Goal: Task Accomplishment & Management: Use online tool/utility

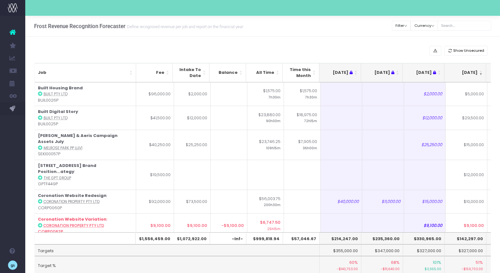
scroll to position [0, 104]
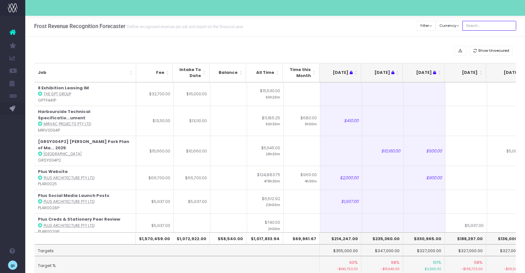
click at [491, 24] on input "text" at bounding box center [490, 26] width 54 height 10
type input "georgia"
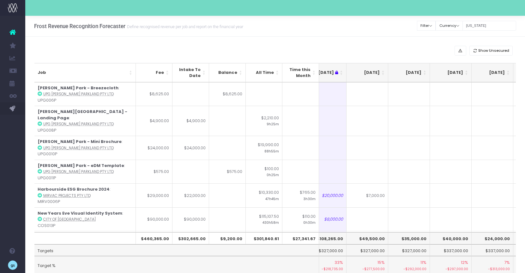
click at [383, 70] on th "[DATE]" at bounding box center [368, 72] width 42 height 19
click at [384, 71] on th "[DATE]" at bounding box center [368, 72] width 42 height 19
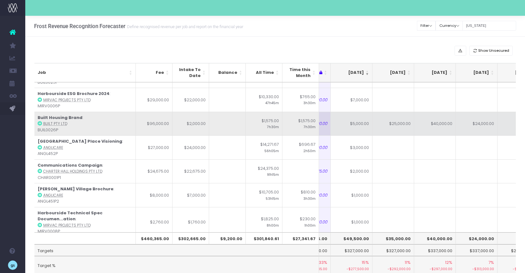
click at [363, 124] on td "$5,000.00" at bounding box center [352, 124] width 42 height 24
click at [405, 124] on td "$25,000.00" at bounding box center [394, 124] width 42 height 24
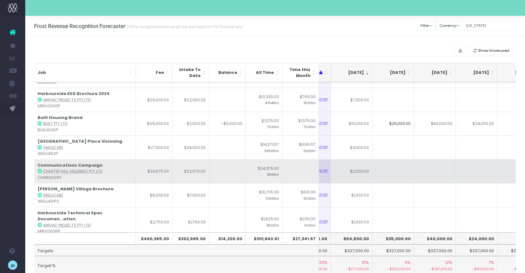
type input "3"
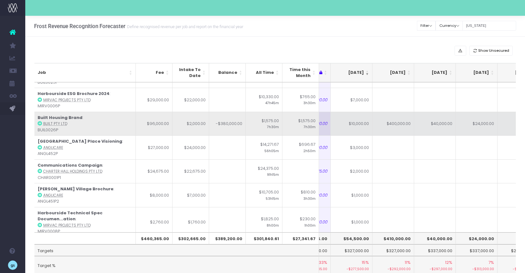
click at [442, 128] on td "$40,000.00" at bounding box center [435, 124] width 42 height 24
type input "$40,000.00"
click at [395, 128] on td "$400,000.00" at bounding box center [394, 124] width 42 height 24
click at [395, 128] on input "$400,000.00" at bounding box center [394, 124] width 42 height 24
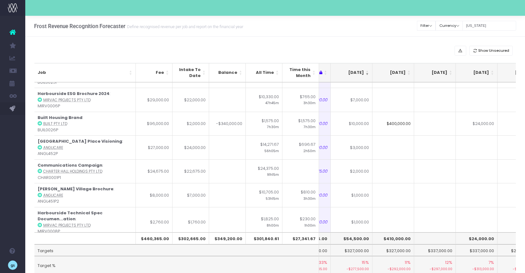
click at [404, 125] on input "$400,000.00" at bounding box center [394, 124] width 42 height 24
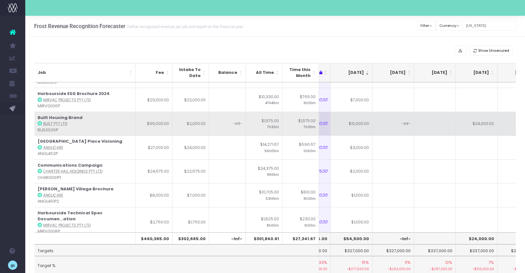
click at [484, 121] on td "$24,000.00" at bounding box center [477, 124] width 42 height 24
type input "$24,000.00"
click at [442, 122] on td at bounding box center [435, 124] width 42 height 24
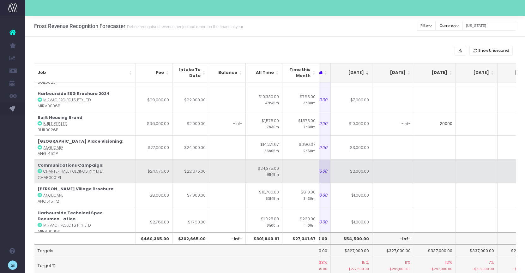
type input "20000"
click at [429, 162] on td at bounding box center [435, 172] width 42 height 24
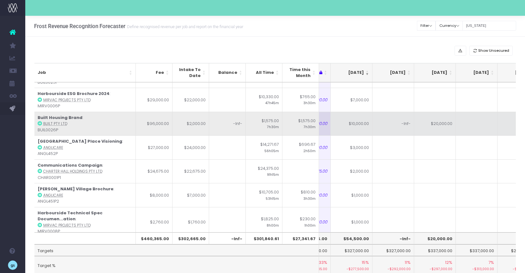
click at [405, 125] on td "-Inf-" at bounding box center [394, 124] width 42 height 24
type input "-Inf-"
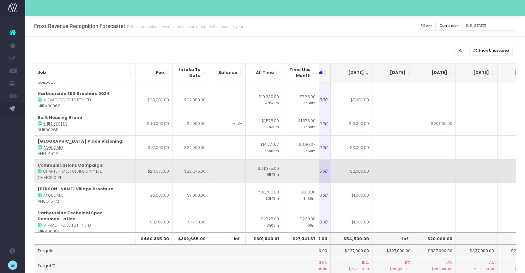
click at [439, 165] on td at bounding box center [435, 172] width 42 height 24
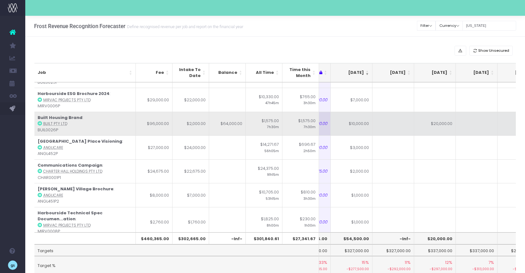
click at [397, 127] on td at bounding box center [394, 124] width 42 height 24
type input "6"
type input "50000"
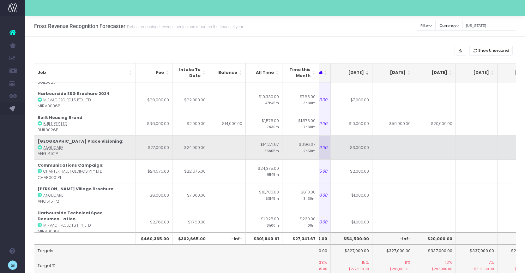
click at [435, 145] on td at bounding box center [435, 148] width 42 height 24
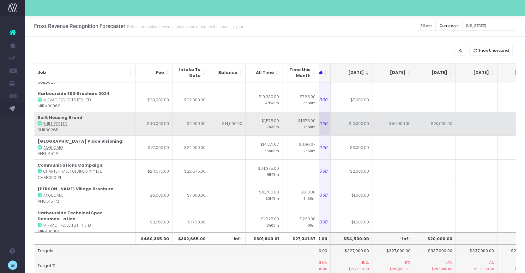
click at [436, 128] on td "$20,000.00" at bounding box center [435, 124] width 42 height 24
type input "$20,000.00"
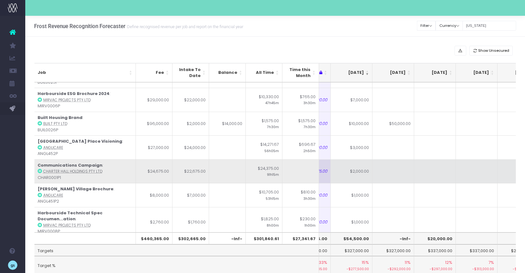
click at [440, 163] on td at bounding box center [435, 172] width 42 height 24
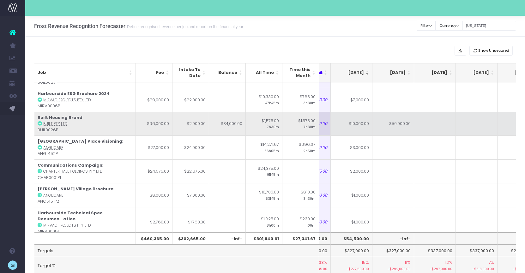
click at [437, 121] on td at bounding box center [435, 124] width 42 height 24
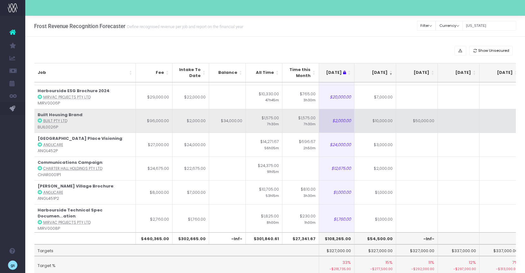
scroll to position [21, 95]
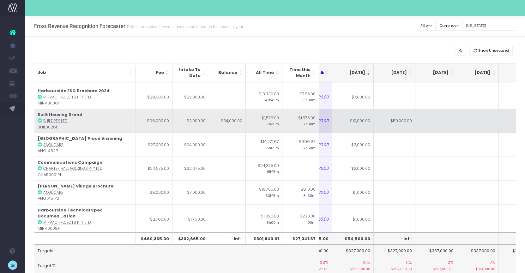
click at [360, 121] on td "$10,000.00" at bounding box center [353, 121] width 42 height 24
click at [359, 120] on td "$320,000.00" at bounding box center [353, 121] width 42 height 24
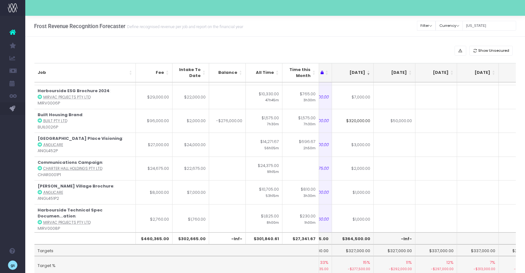
click at [367, 122] on input "$320,000.00" at bounding box center [353, 121] width 42 height 24
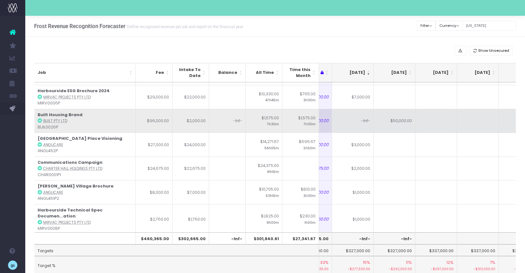
click at [364, 121] on td "-Inf-" at bounding box center [353, 121] width 42 height 24
type input "18000"
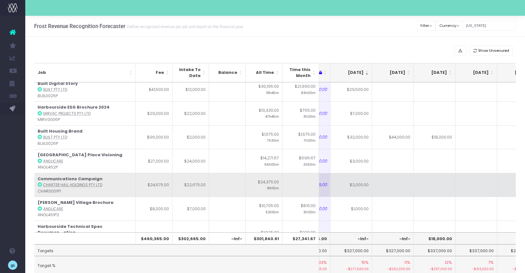
scroll to position [0, 114]
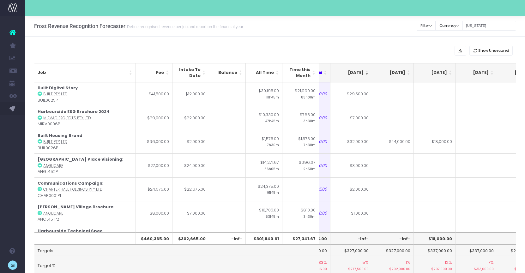
click at [393, 41] on div "Show Unsecured Job Fee Intake To Date Balance All Time Time this Month May 25 J…" at bounding box center [275, 169] width 500 height 264
click at [482, 24] on input "georgia" at bounding box center [490, 26] width 54 height 10
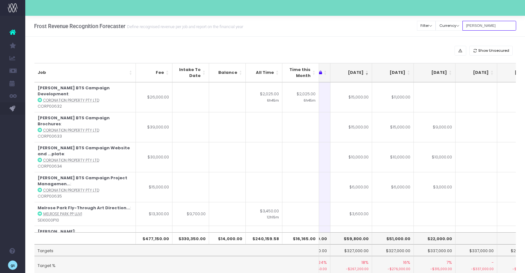
type input "[PERSON_NAME]"
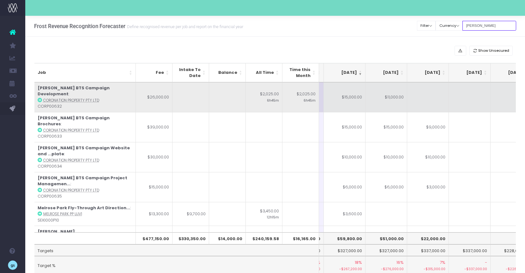
scroll to position [0, 122]
click at [41, 98] on icon at bounding box center [40, 100] width 4 height 4
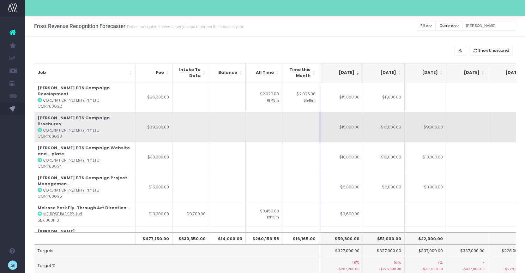
click at [435, 117] on td "$9,000.00" at bounding box center [426, 127] width 42 height 30
type input "$9,000.00"
click at [457, 120] on td at bounding box center [468, 127] width 42 height 30
click at [422, 120] on td at bounding box center [426, 127] width 42 height 30
type input "5"
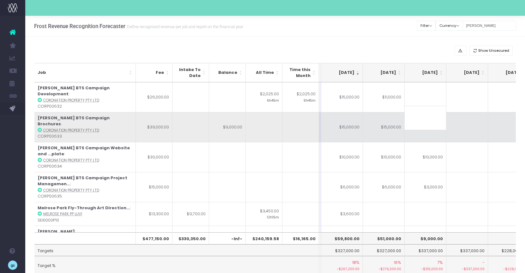
click at [470, 119] on td at bounding box center [468, 127] width 42 height 30
click at [431, 120] on td at bounding box center [426, 127] width 42 height 30
click at [394, 118] on td "$15,000.00" at bounding box center [384, 127] width 42 height 30
type input "$15,000.00"
click at [395, 121] on td at bounding box center [384, 127] width 42 height 30
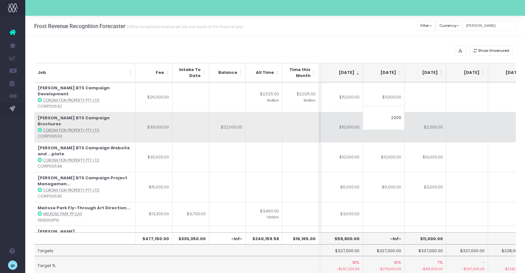
type input "22000"
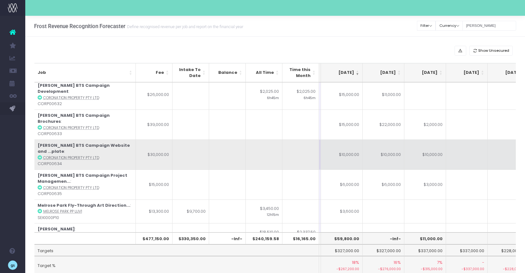
scroll to position [0, 124]
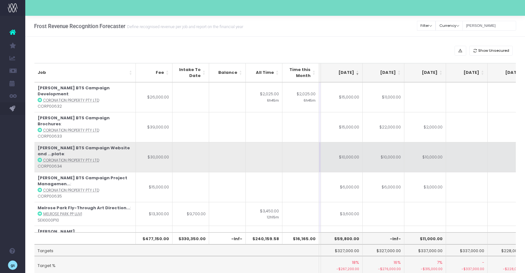
click at [459, 142] on td at bounding box center [467, 157] width 42 height 30
click at [436, 146] on td "$10,000.00" at bounding box center [426, 157] width 42 height 30
click at [388, 142] on td "$10,000.00" at bounding box center [384, 157] width 42 height 30
type input "$10,000.00"
click at [463, 142] on td at bounding box center [467, 157] width 42 height 30
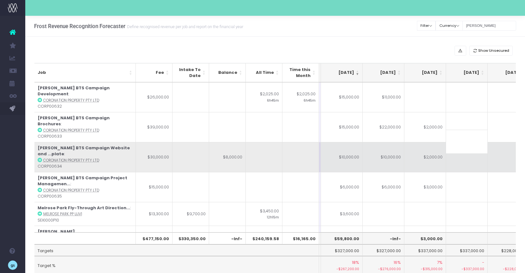
click at [352, 146] on td "$10,000.00" at bounding box center [342, 157] width 42 height 30
click at [429, 145] on td "$2,000.00" at bounding box center [426, 157] width 42 height 30
click at [396, 146] on td "$14,000.00" at bounding box center [384, 157] width 42 height 30
click at [346, 149] on td "$16,000.00" at bounding box center [342, 157] width 42 height 30
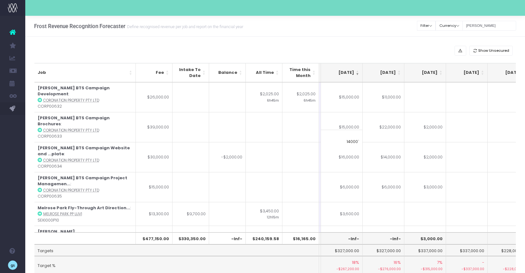
type input "14000"
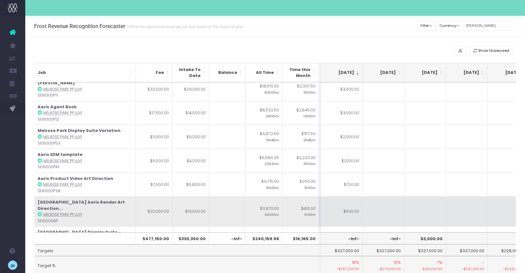
scroll to position [44, 124]
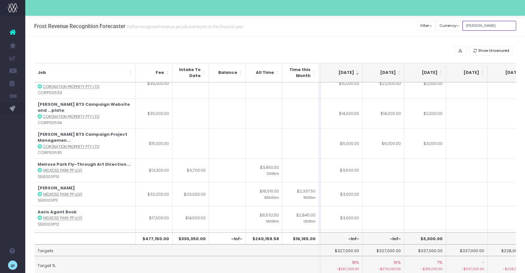
click at [482, 26] on input "[PERSON_NAME]" at bounding box center [490, 26] width 54 height 10
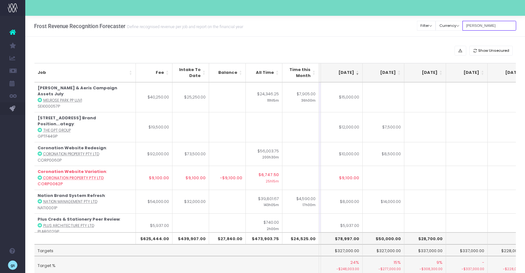
type input "inez"
click at [406, 47] on div "Show Unsecured" at bounding box center [275, 51] width 482 height 10
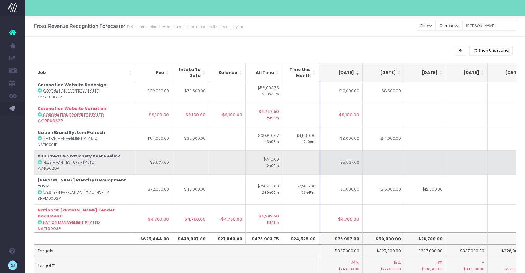
scroll to position [65, 124]
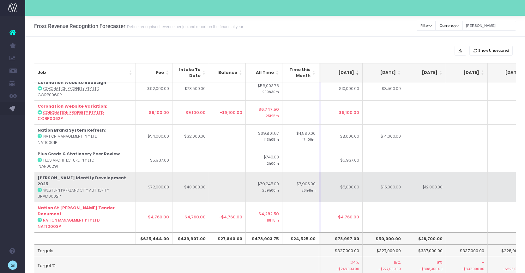
click at [64, 175] on td "Bradfield Identity Development 2025 : Western Parkland City Authority BRAD0002P" at bounding box center [84, 187] width 101 height 30
click at [58, 188] on abbr "Western Parkland City Authority" at bounding box center [76, 190] width 66 height 5
click at [45, 188] on abbr "Western Parkland City Authority" at bounding box center [76, 190] width 66 height 5
click at [48, 188] on abbr "Western Parkland City Authority" at bounding box center [76, 190] width 66 height 5
click at [38, 188] on icon at bounding box center [40, 190] width 4 height 4
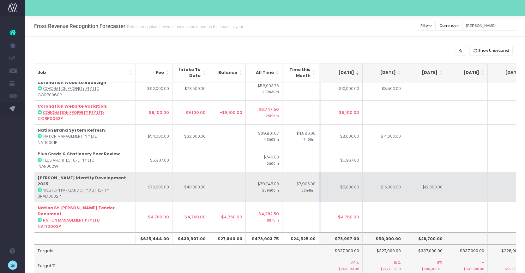
click at [348, 174] on td "$5,000.00" at bounding box center [342, 187] width 42 height 30
click at [387, 173] on td "$12,000.00" at bounding box center [384, 187] width 42 height 30
type input "$12,000.00"
click at [409, 172] on td at bounding box center [426, 187] width 42 height 30
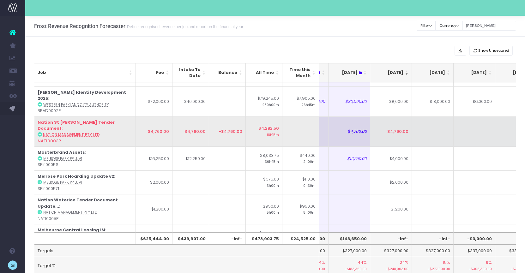
scroll to position [151, 71]
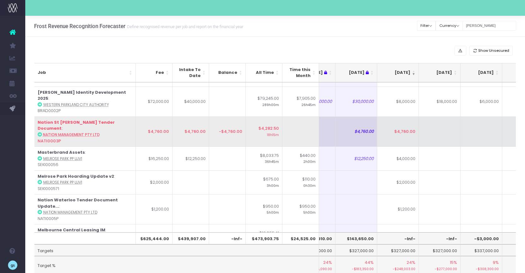
click at [396, 117] on td "$4,760.00" at bounding box center [398, 132] width 42 height 30
type input "$4,760.00"
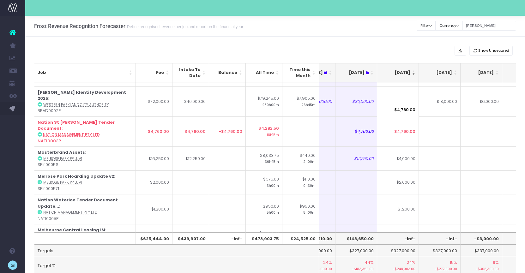
click at [402, 108] on input "$4,760.00" at bounding box center [398, 110] width 42 height 24
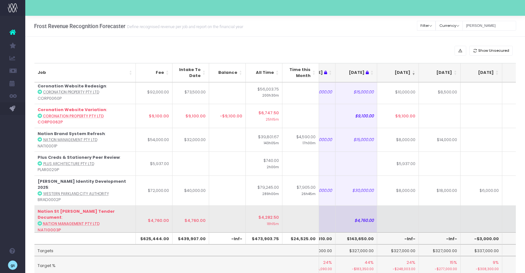
scroll to position [59, 67]
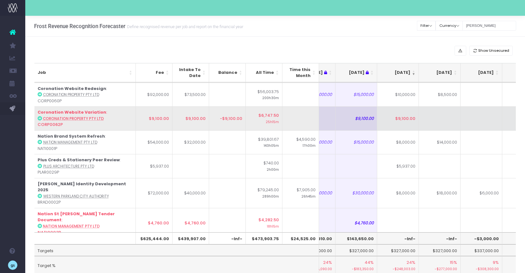
click at [407, 107] on td "$9,100.00" at bounding box center [398, 119] width 42 height 24
type input "$9,100.00"
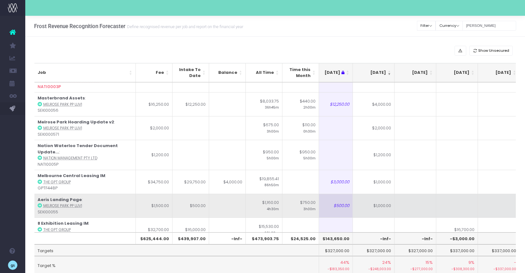
scroll to position [206, 92]
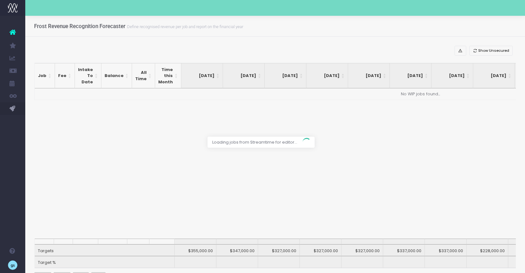
click at [485, 30] on div at bounding box center [262, 136] width 525 height 273
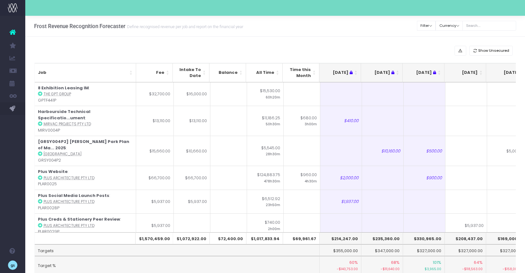
click at [480, 72] on th "[DATE]" at bounding box center [466, 72] width 42 height 19
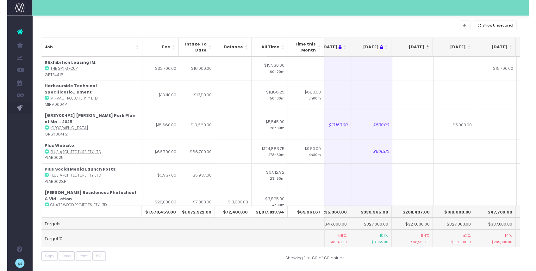
scroll to position [27, 0]
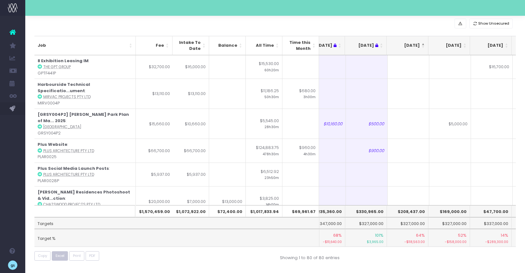
click at [60, 259] on button "Excel" at bounding box center [60, 257] width 16 height 10
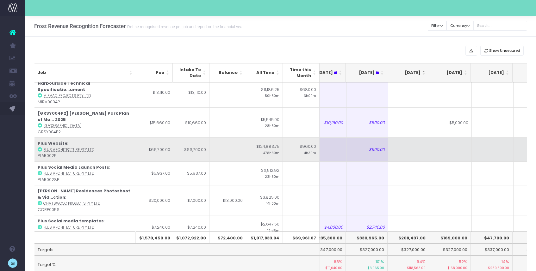
scroll to position [31, 58]
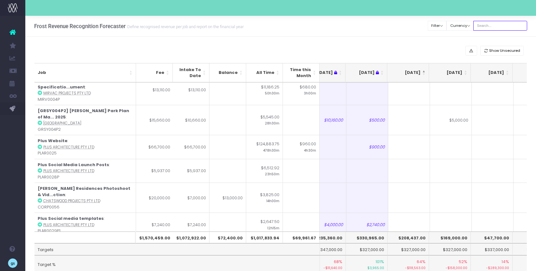
click at [494, 26] on input "text" at bounding box center [500, 26] width 54 height 10
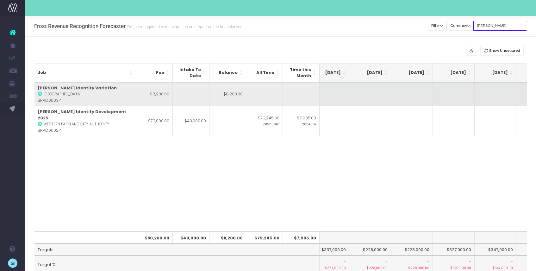
scroll to position [0, 268]
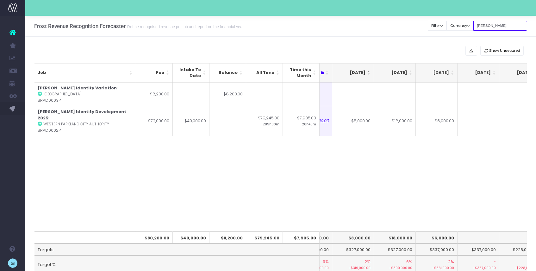
click at [495, 28] on input "[PERSON_NAME]" at bounding box center [500, 26] width 54 height 10
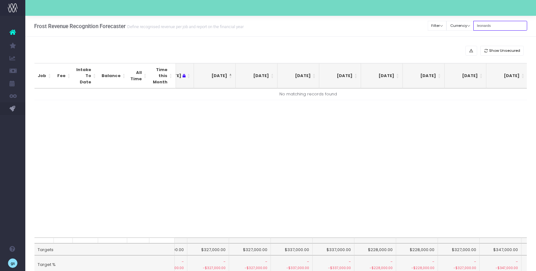
type input "leonards"
click at [492, 25] on input "leonards" at bounding box center [500, 26] width 54 height 10
type input "l"
type input "e"
